Goal: Task Accomplishment & Management: Use online tool/utility

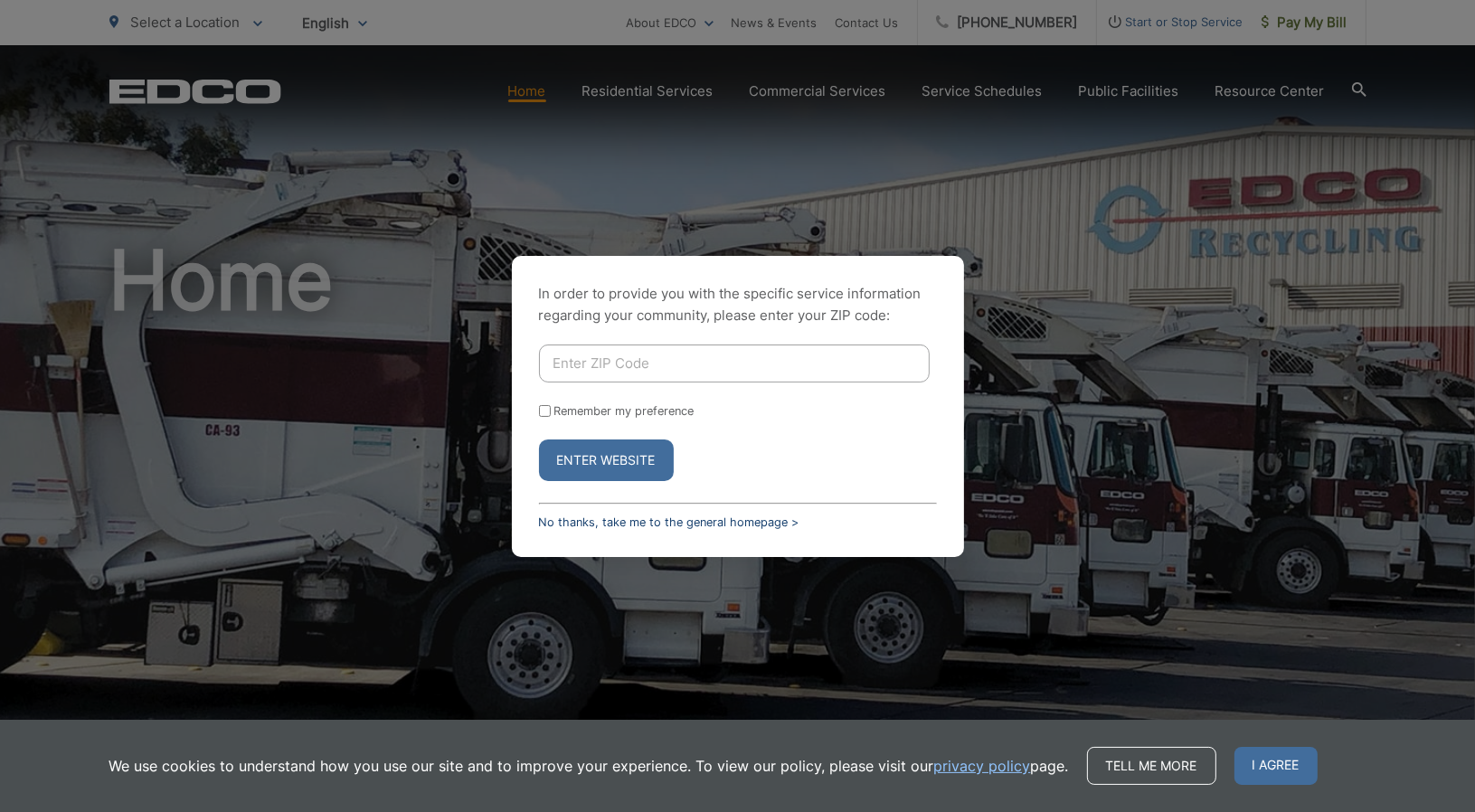
click at [565, 526] on link "No thanks, take me to the general homepage >" at bounding box center [669, 523] width 260 height 14
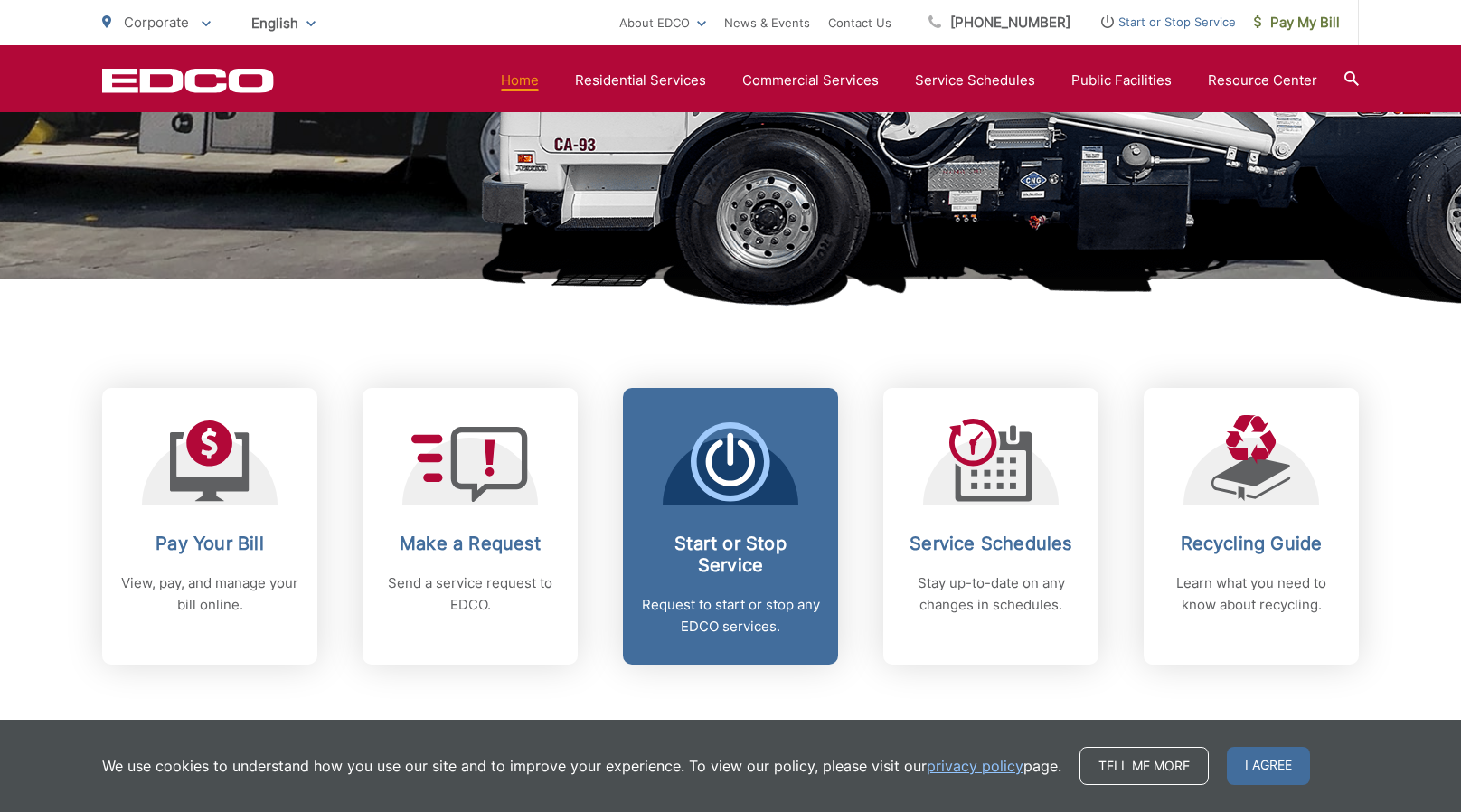
scroll to position [633, 0]
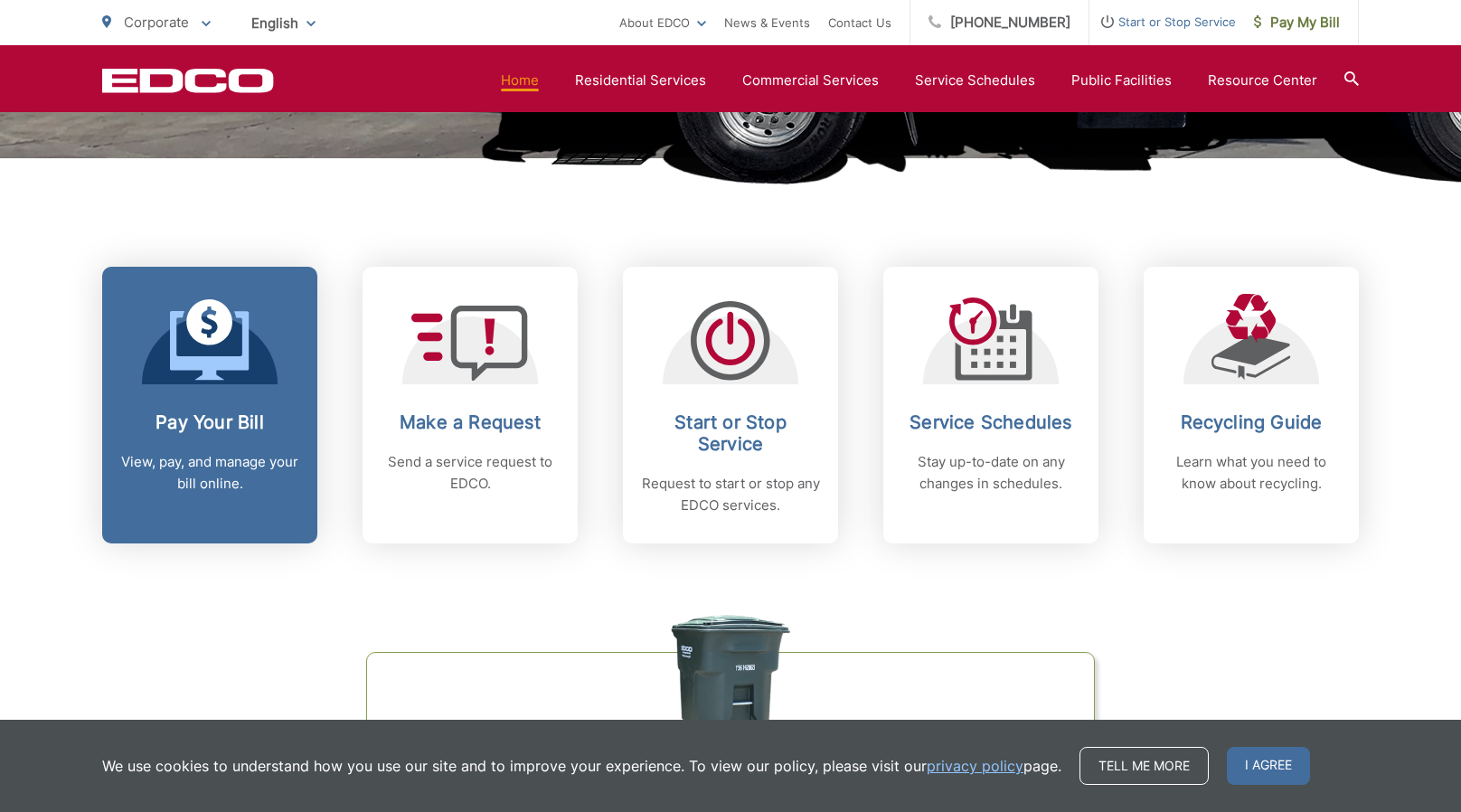
click at [227, 380] on icon at bounding box center [210, 340] width 80 height 82
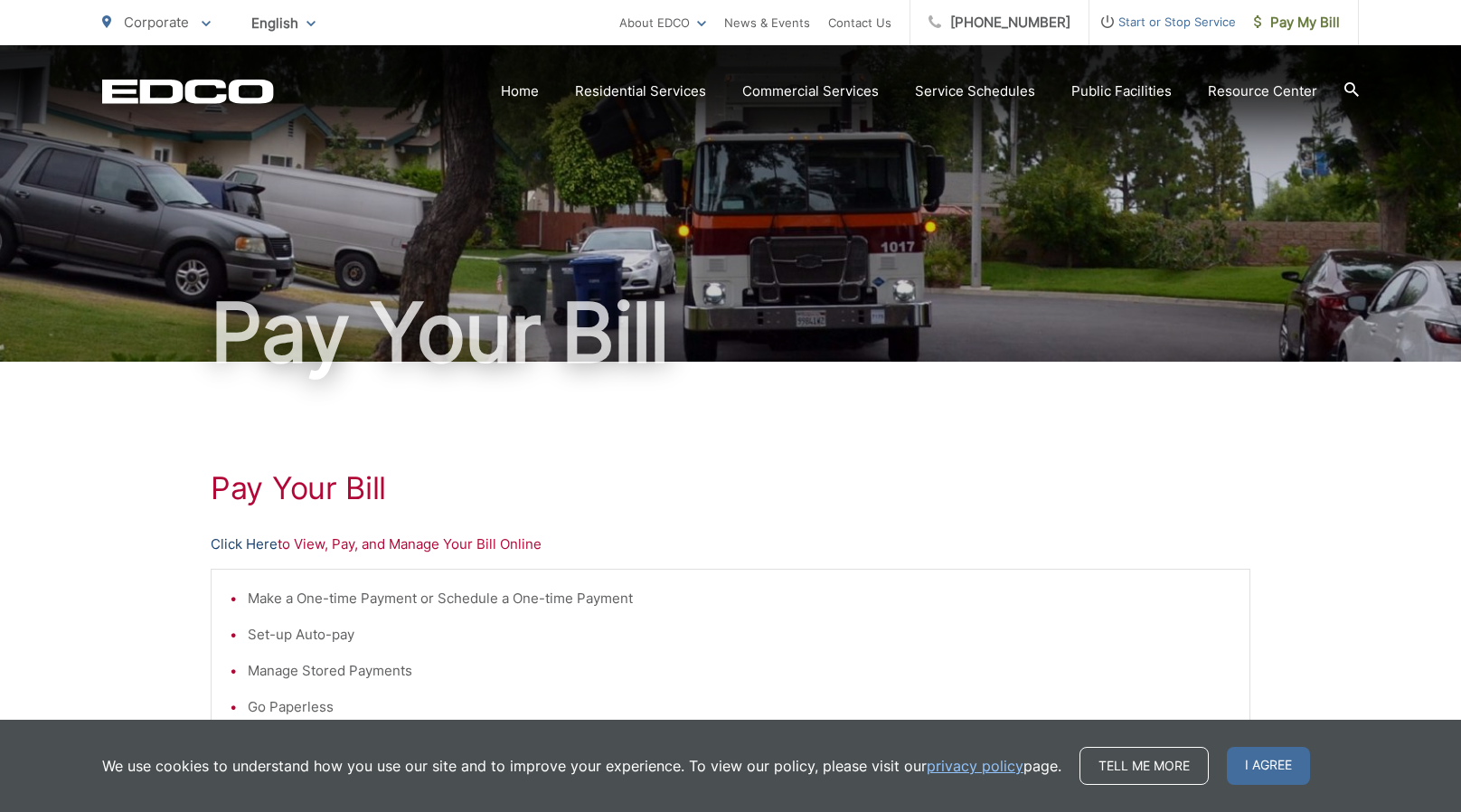
click at [253, 544] on link "Click Here" at bounding box center [244, 544] width 67 height 21
